Goal: Task Accomplishment & Management: Manage account settings

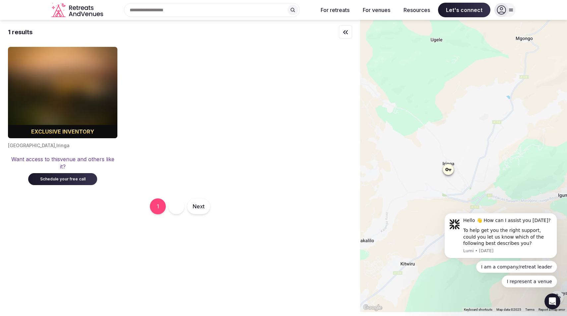
click at [504, 9] on icon at bounding box center [501, 9] width 9 height 9
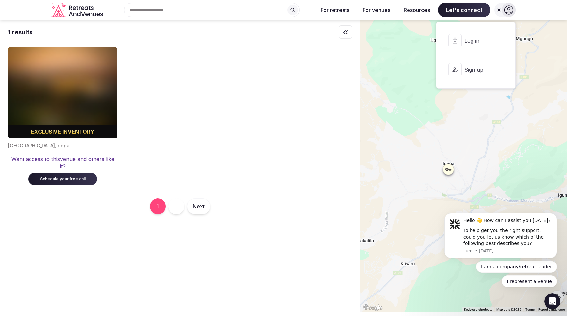
click at [485, 38] on span "Log in" at bounding box center [481, 40] width 32 height 7
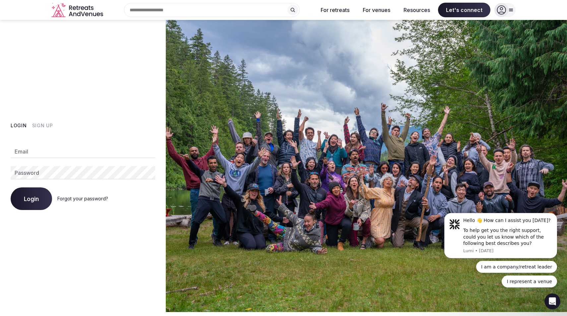
click at [108, 143] on div "Email Password Login Forgot your password?" at bounding box center [83, 173] width 145 height 73
click at [101, 153] on input "Email" at bounding box center [83, 151] width 145 height 13
click at [64, 238] on div "Login Sign Up Email Password Login Forgot your password?" at bounding box center [83, 166] width 166 height 292
click at [81, 198] on link "Forgot your password?" at bounding box center [82, 198] width 51 height 6
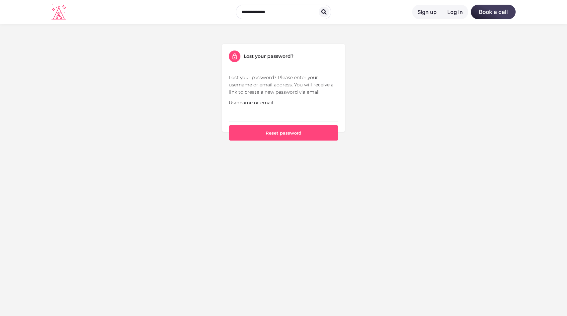
click at [278, 113] on input "Username or email" at bounding box center [284, 114] width 110 height 16
type input "**********"
click at [292, 136] on button "Reset password" at bounding box center [284, 132] width 110 height 15
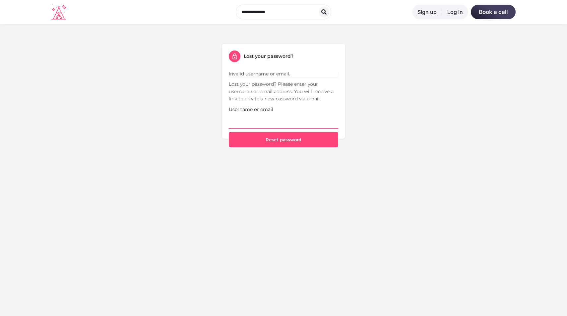
click at [286, 121] on input "Username or email" at bounding box center [284, 121] width 110 height 16
type input "**********"
click at [287, 135] on button "Reset password" at bounding box center [284, 139] width 110 height 15
